Goal: Register for event/course

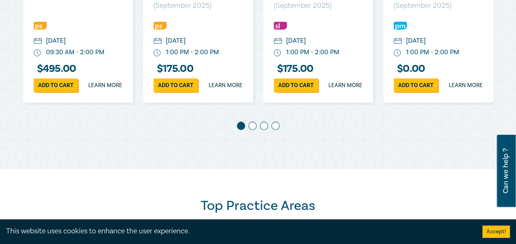
scroll to position [452, 0]
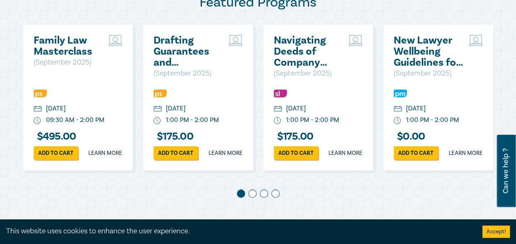
click at [253, 198] on span at bounding box center [252, 193] width 8 height 8
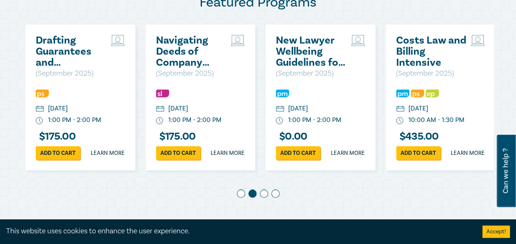
scroll to position [0, 120]
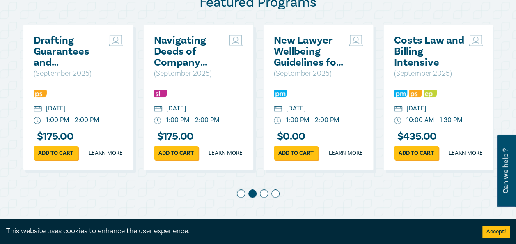
click at [264, 198] on span at bounding box center [264, 193] width 8 height 8
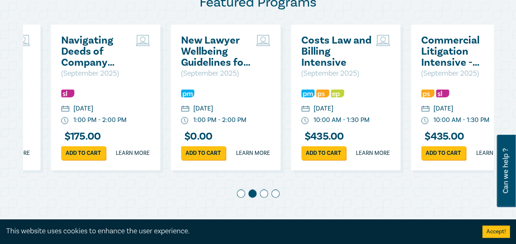
scroll to position [0, 240]
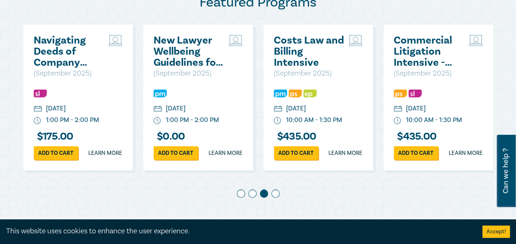
click at [281, 201] on div at bounding box center [258, 194] width 471 height 11
click at [278, 198] on span at bounding box center [275, 193] width 8 height 8
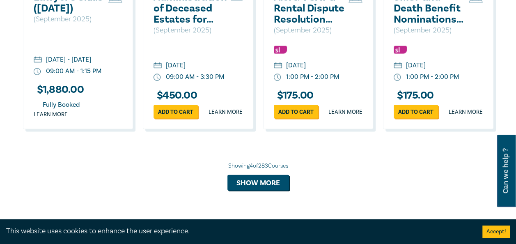
scroll to position [986, 0]
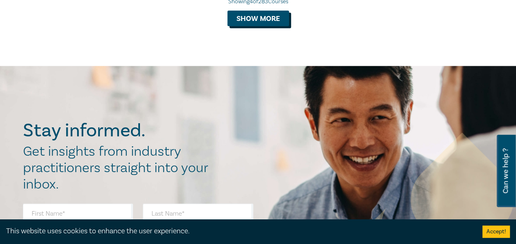
click at [267, 26] on button "Show more" at bounding box center [259, 19] width 62 height 16
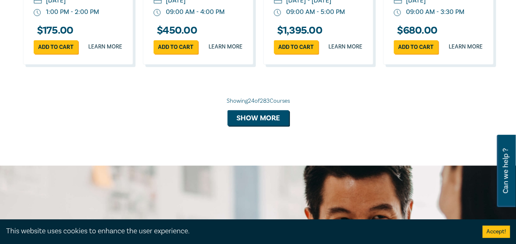
scroll to position [1670, 0]
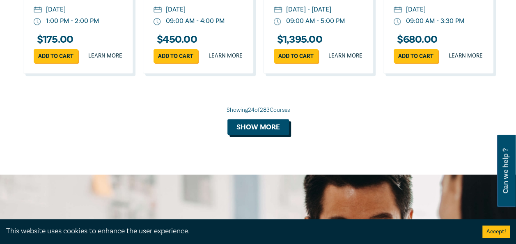
click at [261, 135] on button "Show more" at bounding box center [259, 127] width 62 height 16
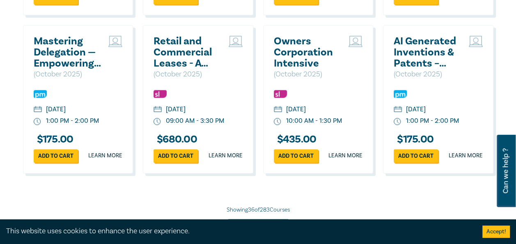
scroll to position [2163, 0]
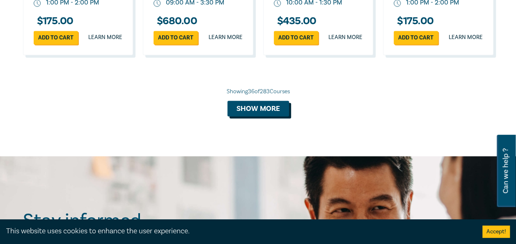
click at [282, 116] on button "Show more" at bounding box center [259, 109] width 62 height 16
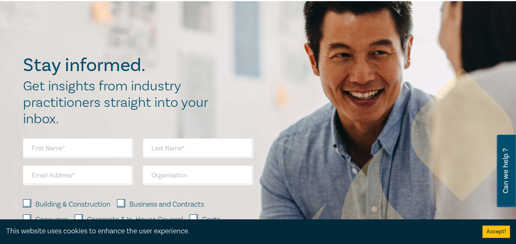
scroll to position [2861, 0]
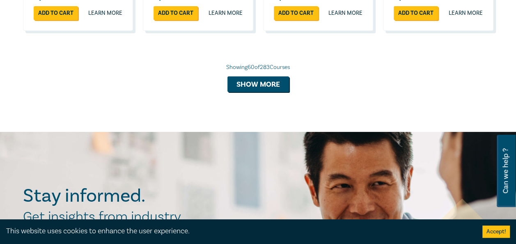
scroll to position [3128, 0]
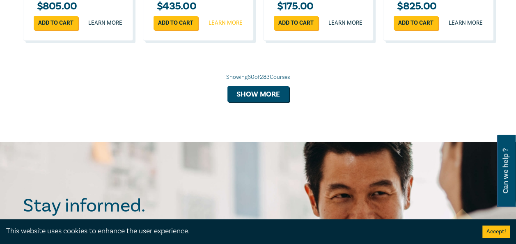
click at [224, 27] on link "Learn more" at bounding box center [226, 23] width 34 height 8
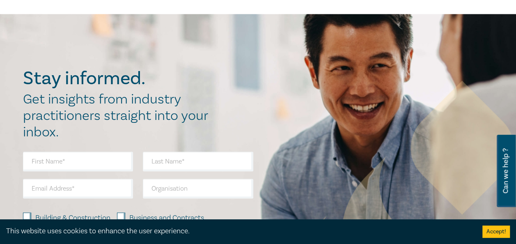
scroll to position [411, 0]
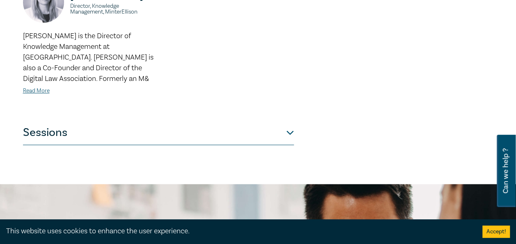
click at [287, 126] on button "Sessions" at bounding box center [158, 132] width 271 height 25
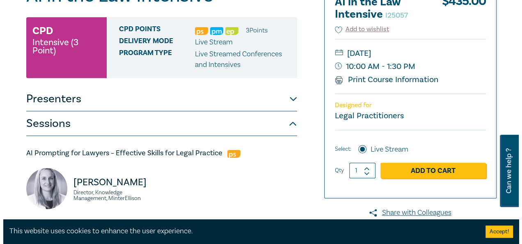
scroll to position [164, 0]
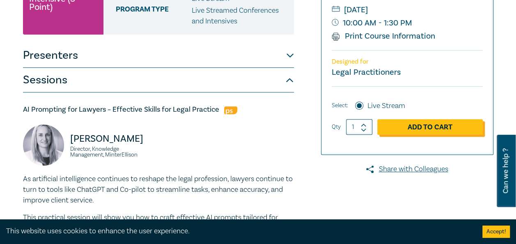
click at [419, 128] on link "Add to Cart" at bounding box center [430, 127] width 106 height 16
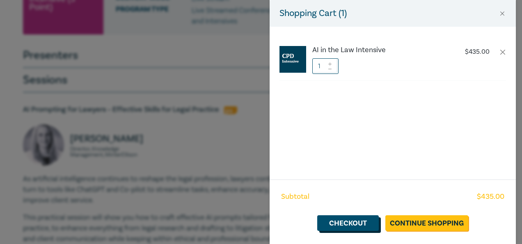
click at [366, 222] on link "Checkout" at bounding box center [348, 223] width 62 height 16
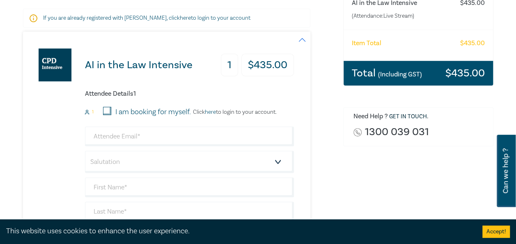
scroll to position [164, 0]
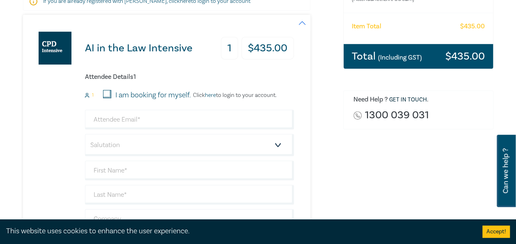
click at [106, 92] on input "I am booking for myself." at bounding box center [107, 94] width 8 height 8
checkbox input "true"
drag, startPoint x: 134, startPoint y: 117, endPoint x: 190, endPoint y: 122, distance: 56.0
click at [134, 117] on input "email" at bounding box center [189, 120] width 209 height 20
type input "james@yrlawyers.com.au"
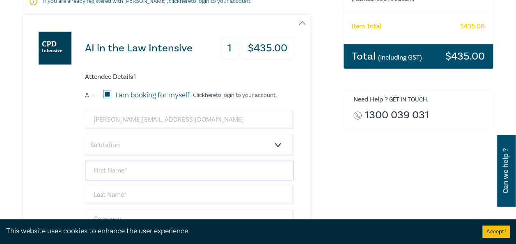
type input "james"
type input "morrison"
type input "Yarra Ranges Lawyers"
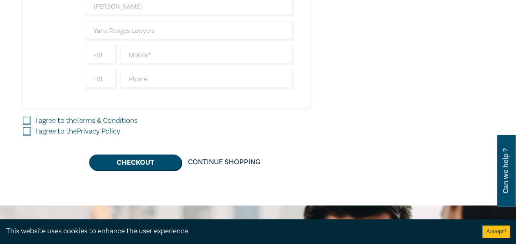
scroll to position [370, 0]
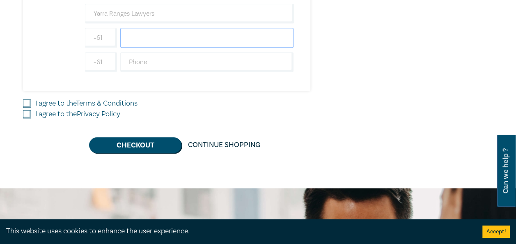
click at [184, 38] on input "text" at bounding box center [207, 38] width 174 height 20
type input "0417489336"
click at [28, 101] on input "I agree to the Terms & Conditions" at bounding box center [27, 103] width 8 height 8
checkbox input "true"
click at [28, 110] on input "I agree to the Privacy Policy" at bounding box center [27, 114] width 8 height 8
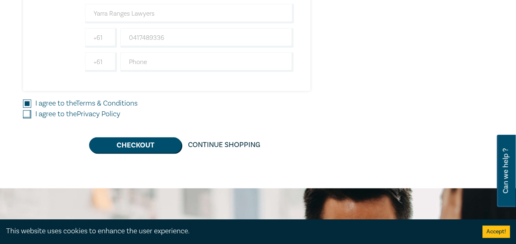
checkbox input "true"
click at [126, 141] on button "Checkout" at bounding box center [135, 145] width 92 height 16
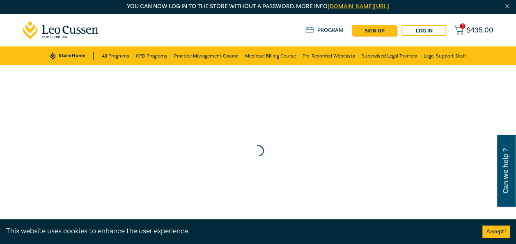
scroll to position [0, 0]
